Goal: Find specific page/section: Find specific page/section

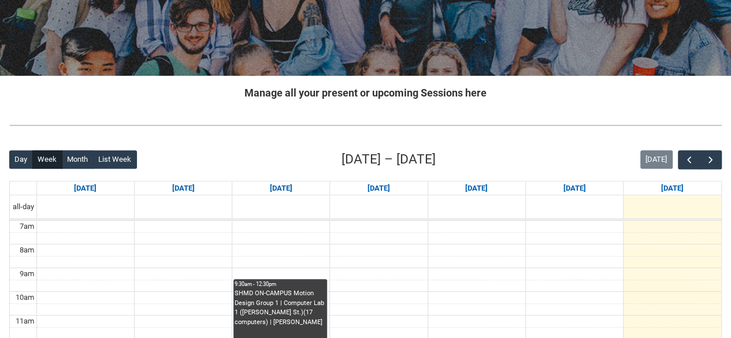
scroll to position [187, 0]
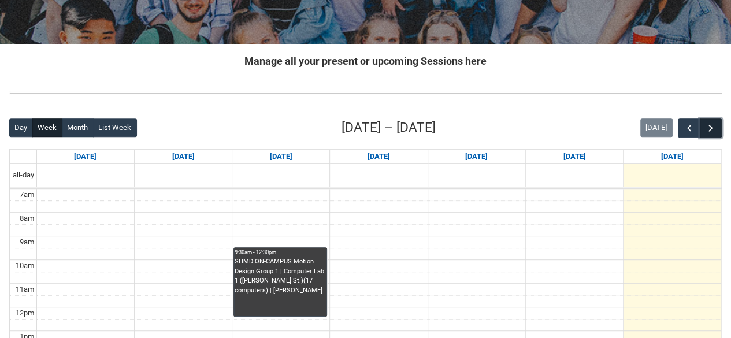
click at [707, 135] on button "button" at bounding box center [710, 127] width 22 height 19
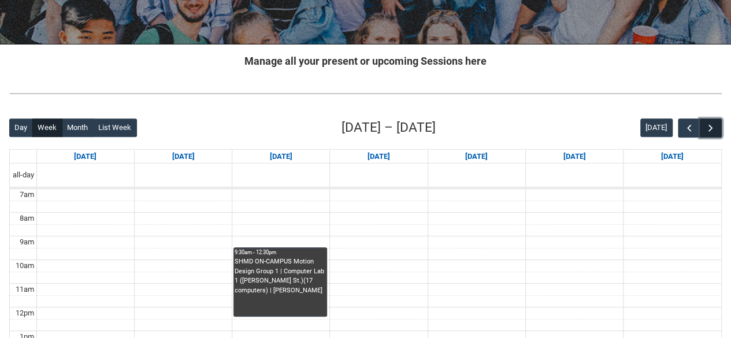
click at [707, 135] on button "button" at bounding box center [710, 127] width 22 height 19
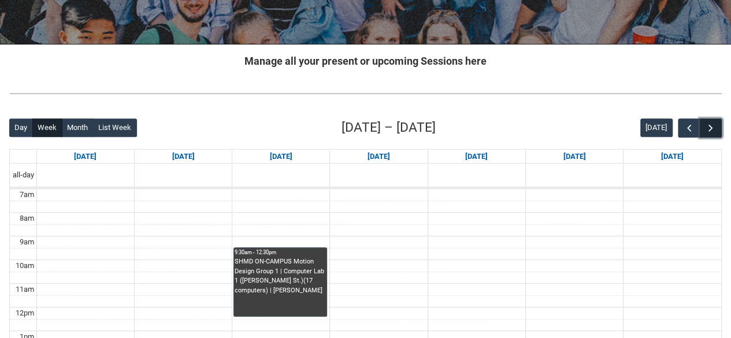
click at [707, 135] on button "button" at bounding box center [710, 127] width 22 height 19
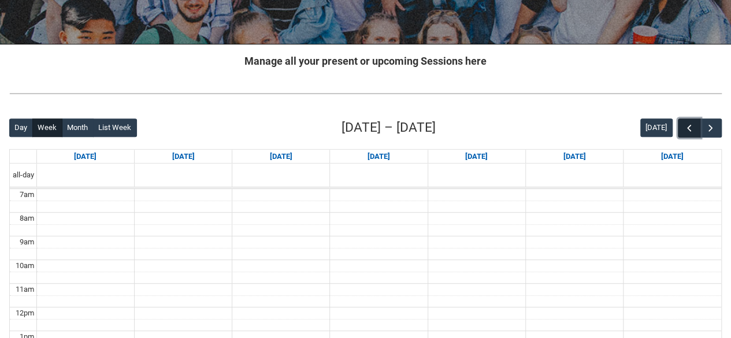
click at [692, 128] on span "button" at bounding box center [689, 128] width 12 height 12
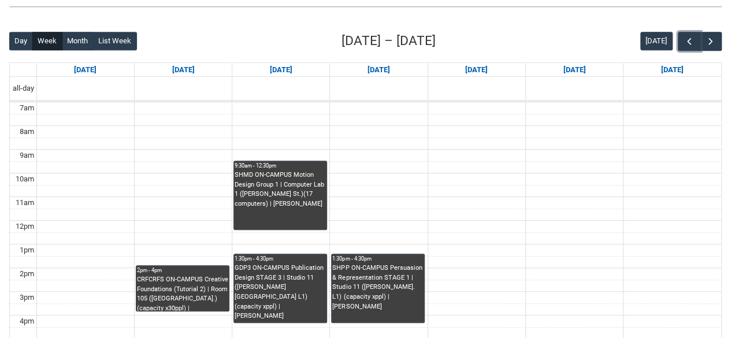
scroll to position [274, 0]
